Goal: Task Accomplishment & Management: Complete application form

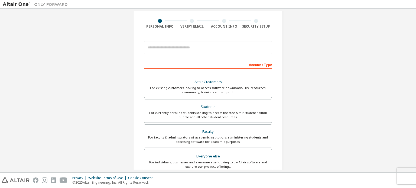
scroll to position [39, 0]
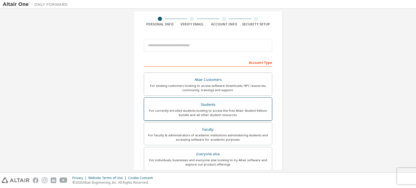
click at [232, 105] on div "Students" at bounding box center [207, 105] width 121 height 8
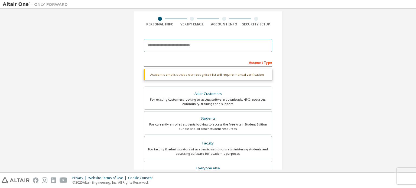
click at [193, 48] on input "email" at bounding box center [208, 45] width 128 height 13
type input "**********"
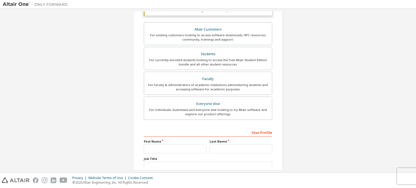
scroll to position [141, 0]
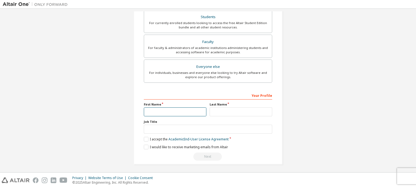
click at [176, 110] on input "text" at bounding box center [175, 111] width 62 height 9
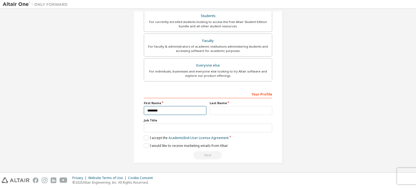
scroll to position [127, 0]
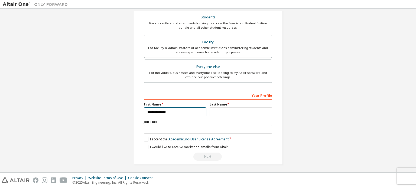
type input "**********"
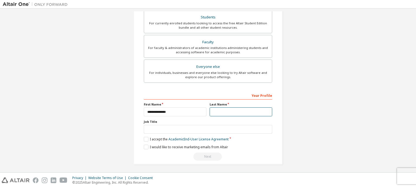
click at [213, 114] on input "text" at bounding box center [240, 111] width 62 height 9
type input "*"
click at [156, 140] on label "I accept the Academic End-User License Agreement" at bounding box center [186, 139] width 85 height 5
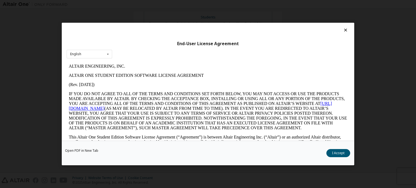
scroll to position [0, 0]
click at [100, 55] on div "English English" at bounding box center [89, 54] width 45 height 9
click at [101, 60] on div "English" at bounding box center [89, 62] width 45 height 9
click at [342, 154] on button "I Accept" at bounding box center [338, 153] width 24 height 8
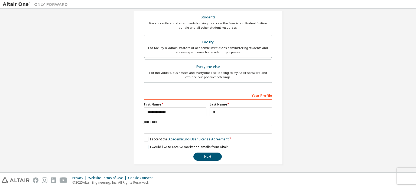
click at [146, 146] on label "I would like to receive marketing emails from Altair" at bounding box center [186, 147] width 84 height 5
click at [208, 153] on button "Next" at bounding box center [207, 157] width 28 height 8
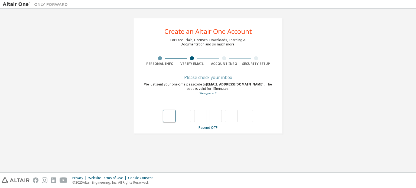
type input "*"
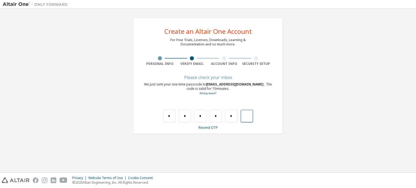
type input "*"
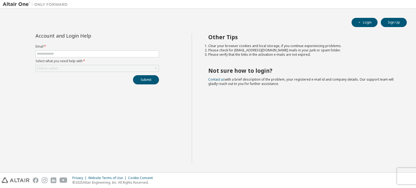
click at [180, 118] on div "Account and Login Help Email * Select what you need help with * Click to select…" at bounding box center [97, 99] width 189 height 130
click at [123, 53] on input "text" at bounding box center [97, 54] width 121 height 4
type input "**********"
click at [105, 68] on div "Click to select" at bounding box center [97, 68] width 123 height 6
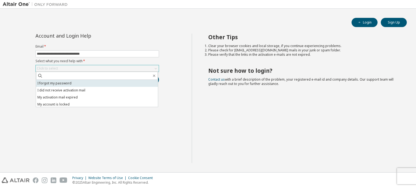
click at [101, 83] on li "I forgot my password" at bounding box center [97, 83] width 122 height 7
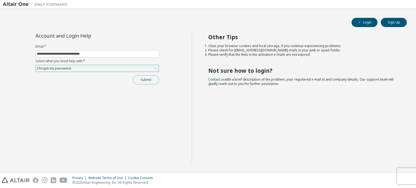
click at [141, 81] on button "Submit" at bounding box center [146, 79] width 26 height 9
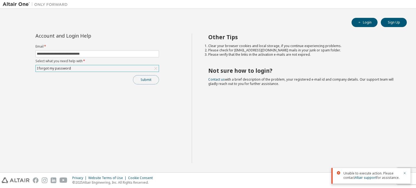
click at [149, 79] on button "Submit" at bounding box center [146, 79] width 26 height 9
